Goal: Use online tool/utility: Utilize a website feature to perform a specific function

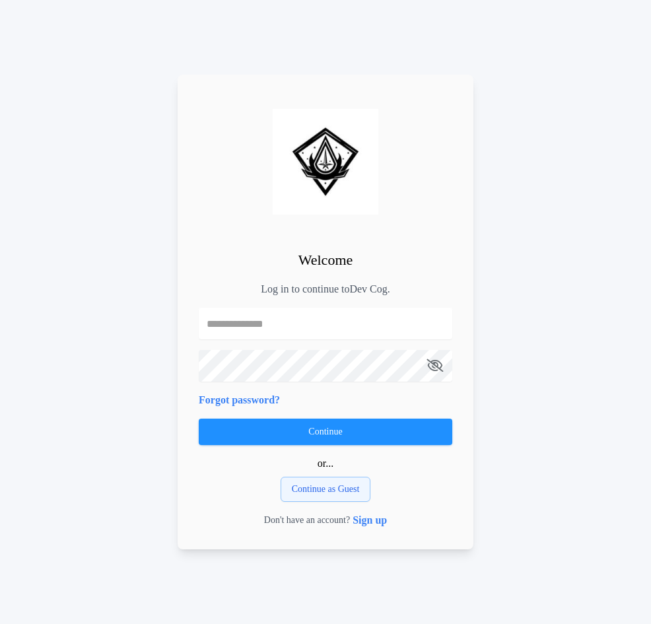
click at [333, 411] on div "Welcome Log in to continue to Dev Cog . Forgot password? Continue or... Continu…" at bounding box center [326, 312] width 296 height 475
click at [328, 502] on button "Continue as Guest" at bounding box center [326, 489] width 90 height 25
